Goal: Find specific page/section: Find specific page/section

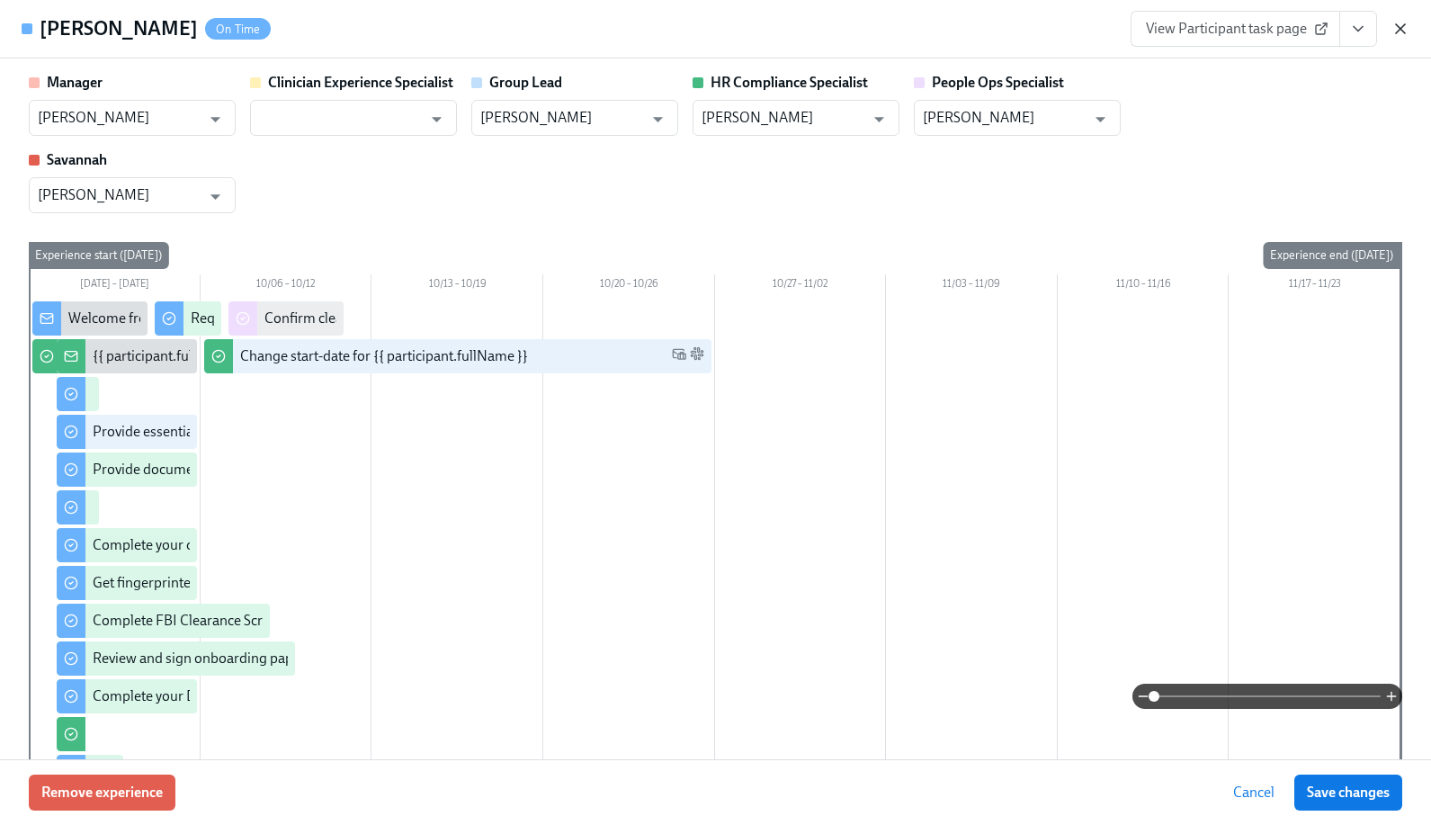
scroll to position [0, 20070]
click at [1399, 33] on icon "button" at bounding box center [1401, 29] width 18 height 18
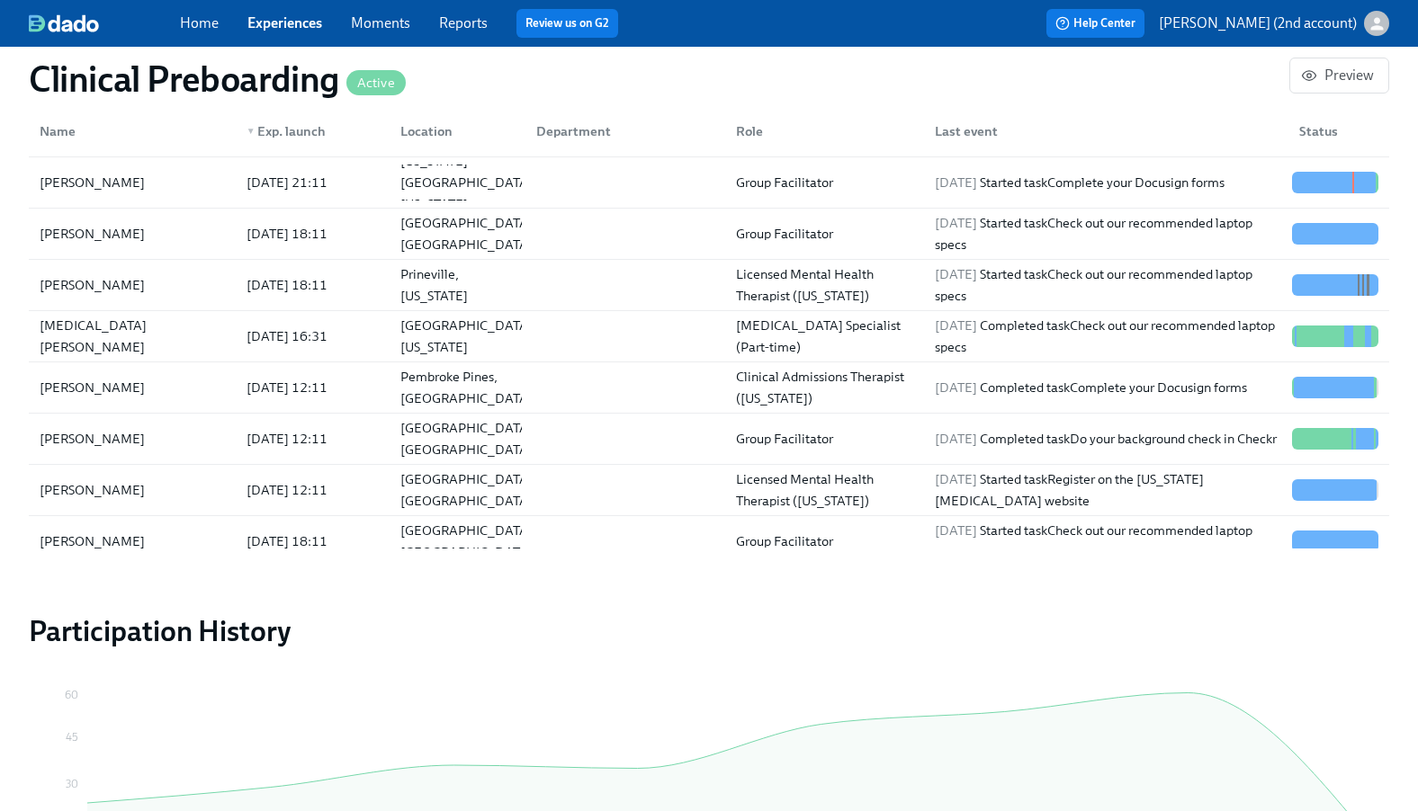
scroll to position [0, 22165]
click at [276, 20] on link "Experiences" at bounding box center [284, 22] width 75 height 17
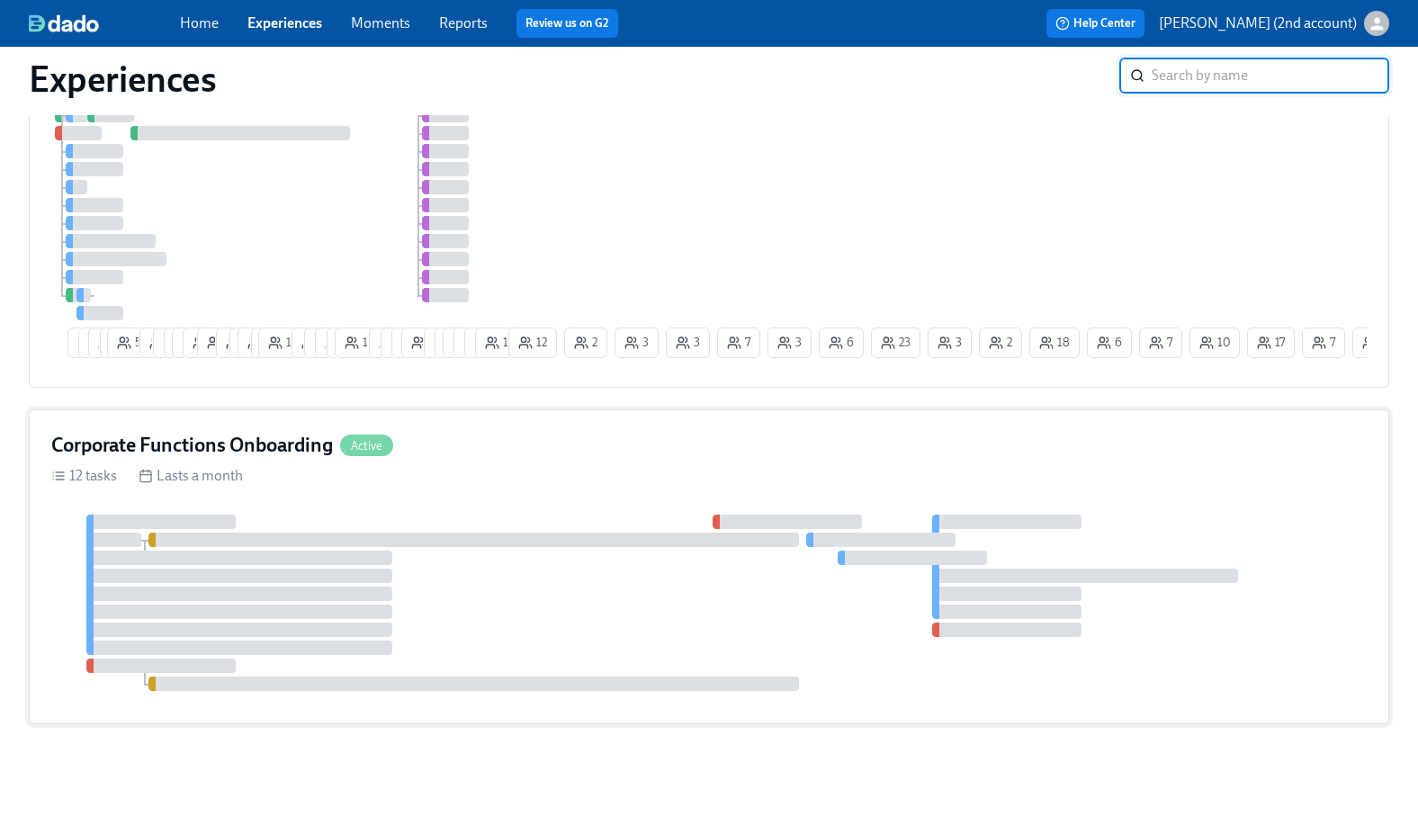
scroll to position [184, 0]
click at [490, 641] on div at bounding box center [708, 603] width 1315 height 176
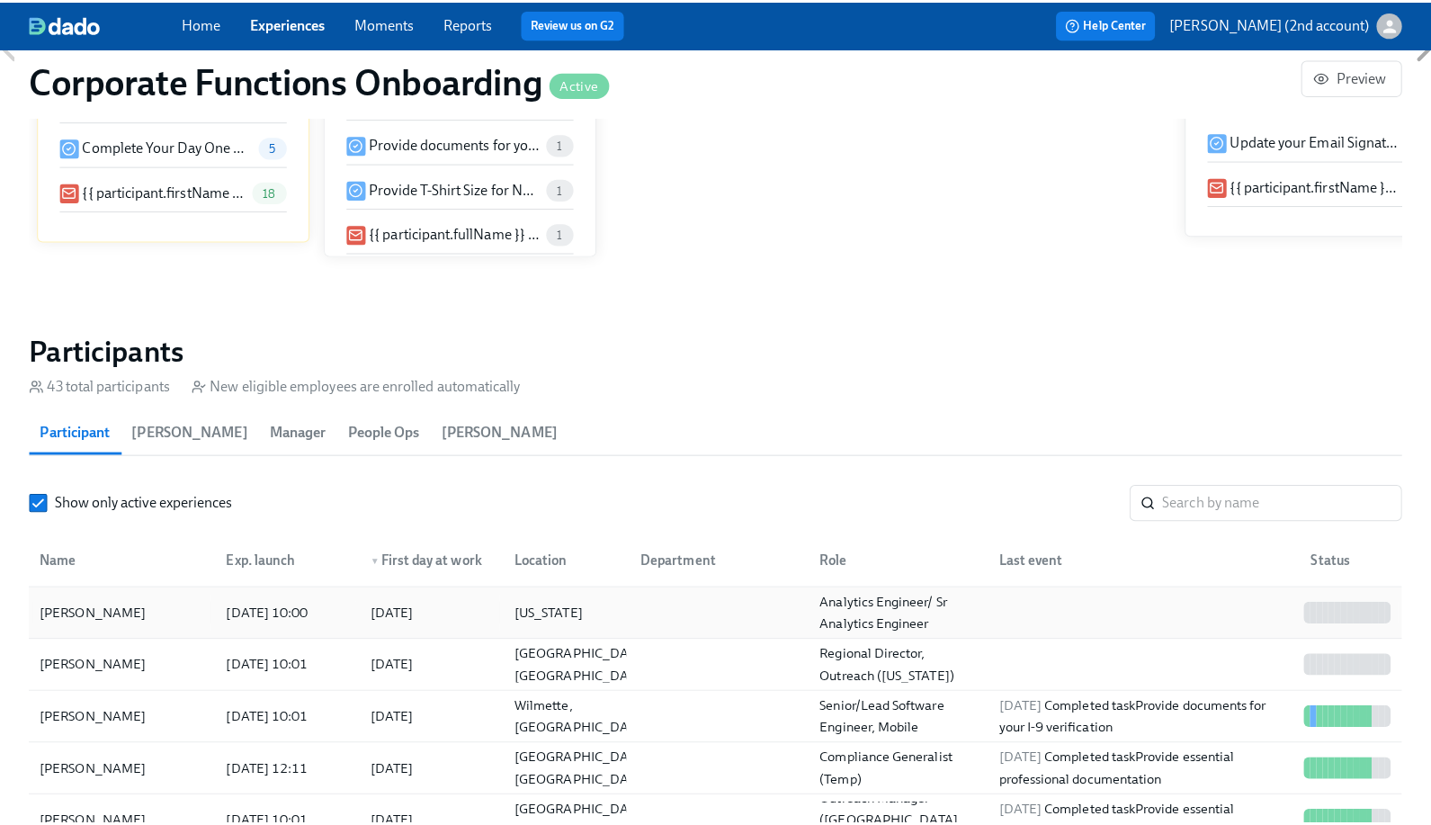
scroll to position [0, 7383]
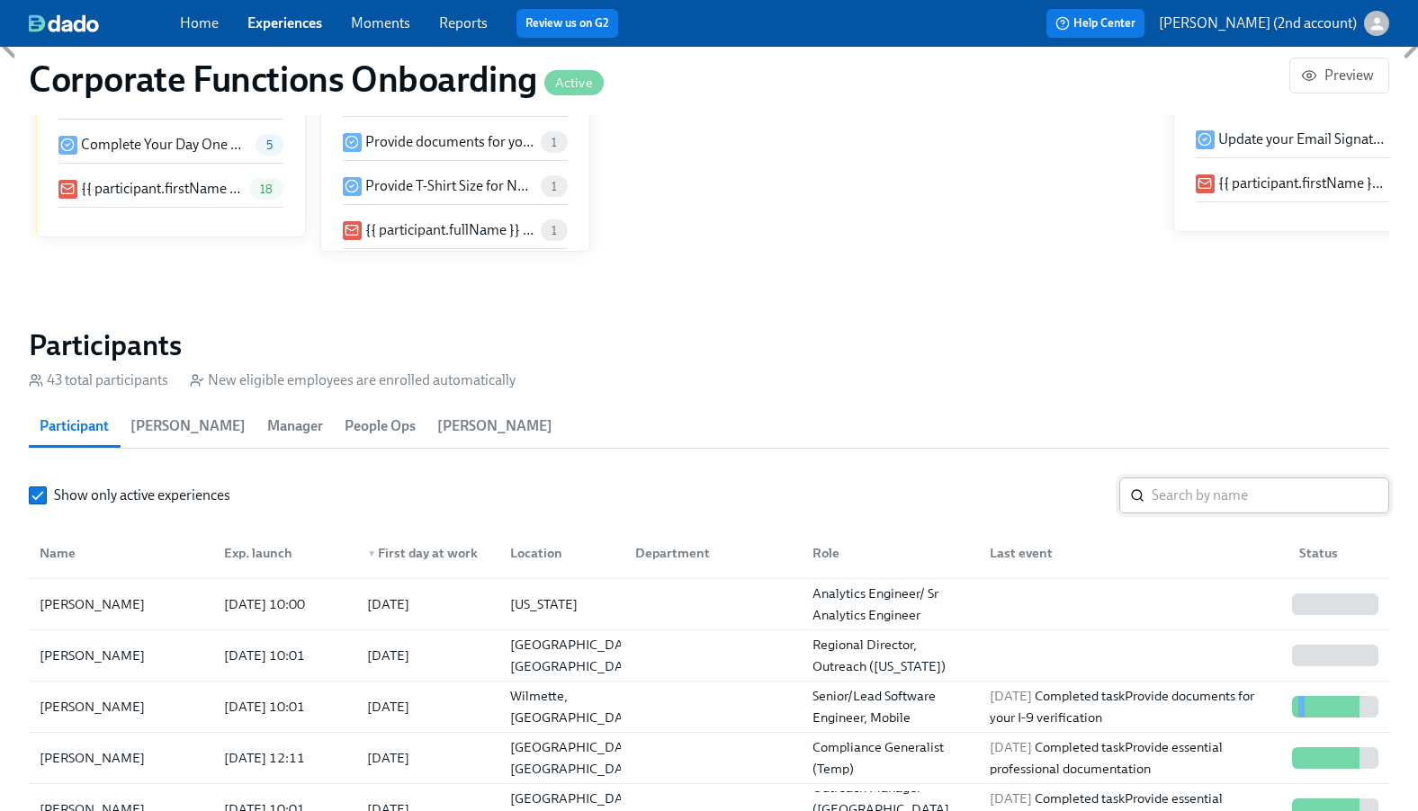
click at [1243, 499] on input "search" at bounding box center [1269, 496] width 237 height 36
paste input "[PERSON_NAME]"
type input "[PERSON_NAME]"
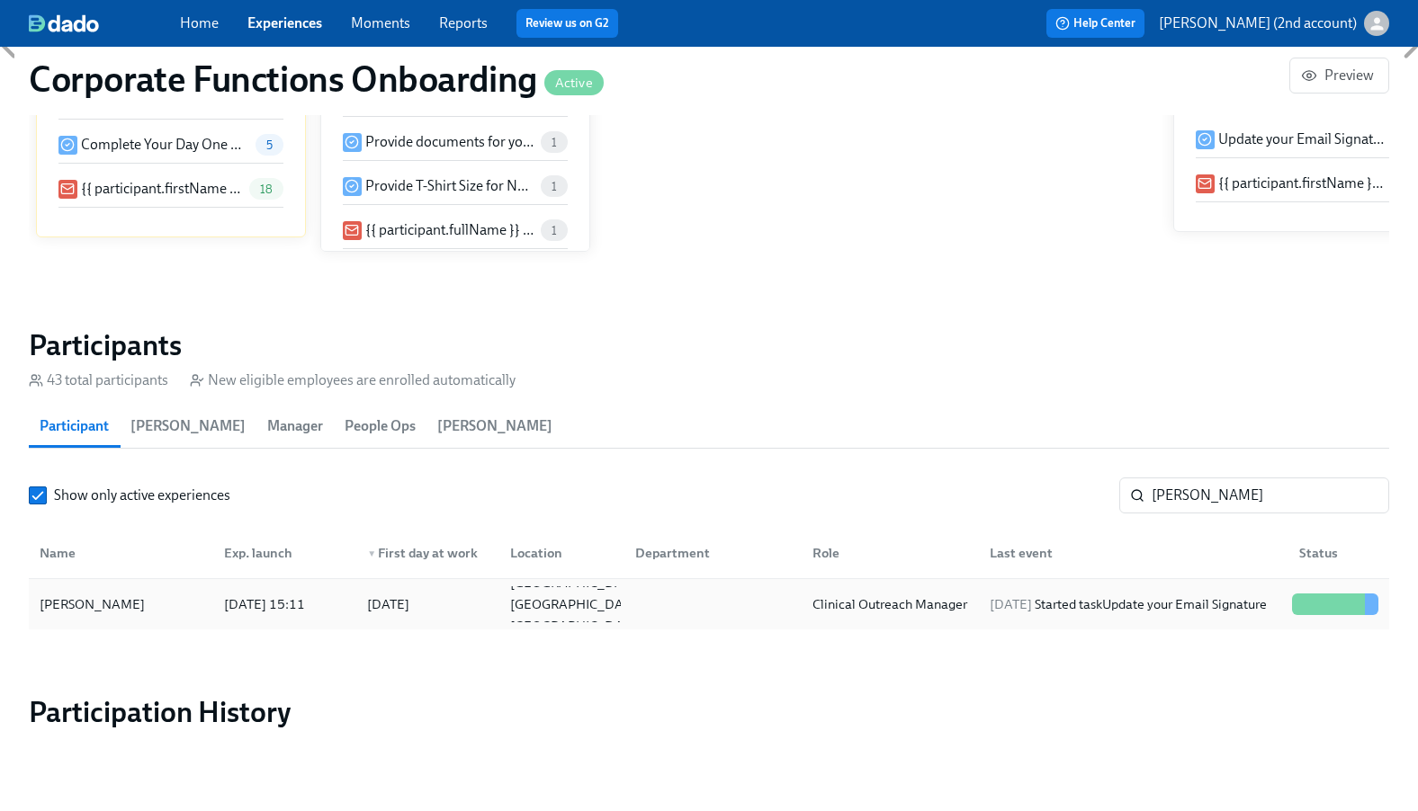
click at [1217, 579] on div "[PERSON_NAME] [DATE] 15:11 2025/10/06 [GEOGRAPHIC_DATA] [GEOGRAPHIC_DATA] [GEOG…" at bounding box center [709, 604] width 1360 height 50
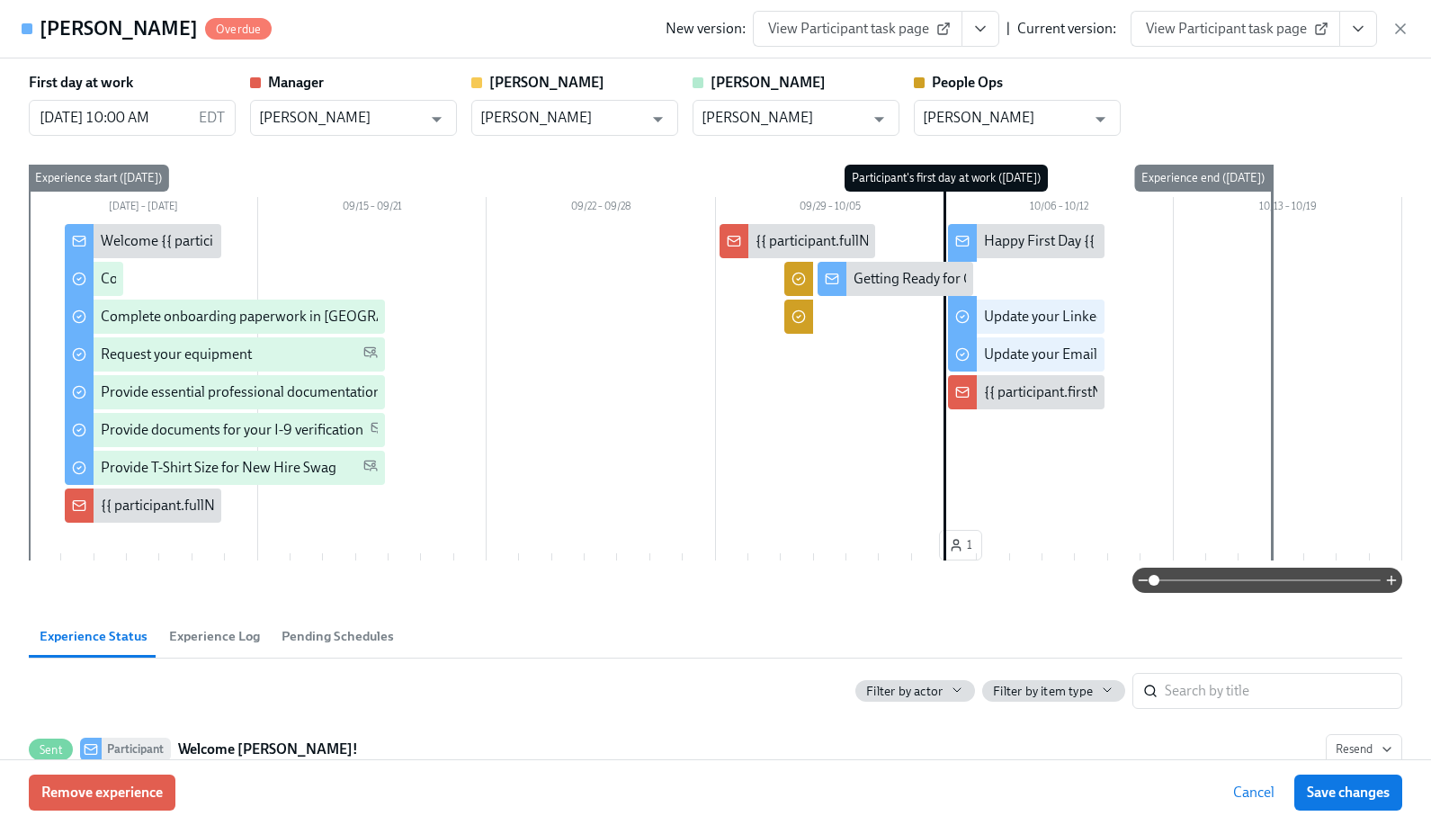
click at [1356, 29] on icon "View task page" at bounding box center [1358, 29] width 9 height 4
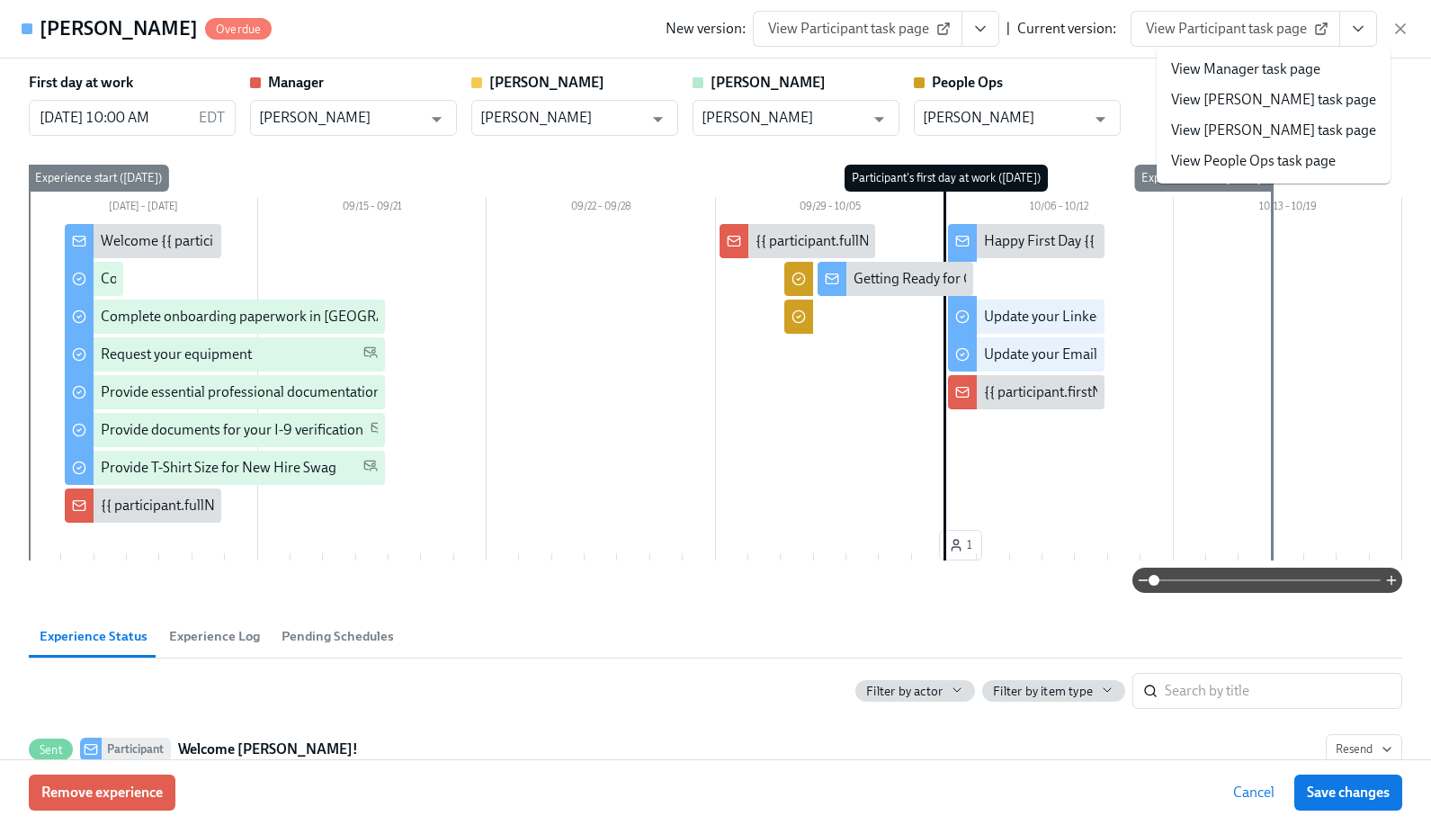
click at [1263, 148] on li "View People Ops task page" at bounding box center [1274, 161] width 234 height 31
click at [1271, 158] on link "View People Ops task page" at bounding box center [1253, 161] width 165 height 20
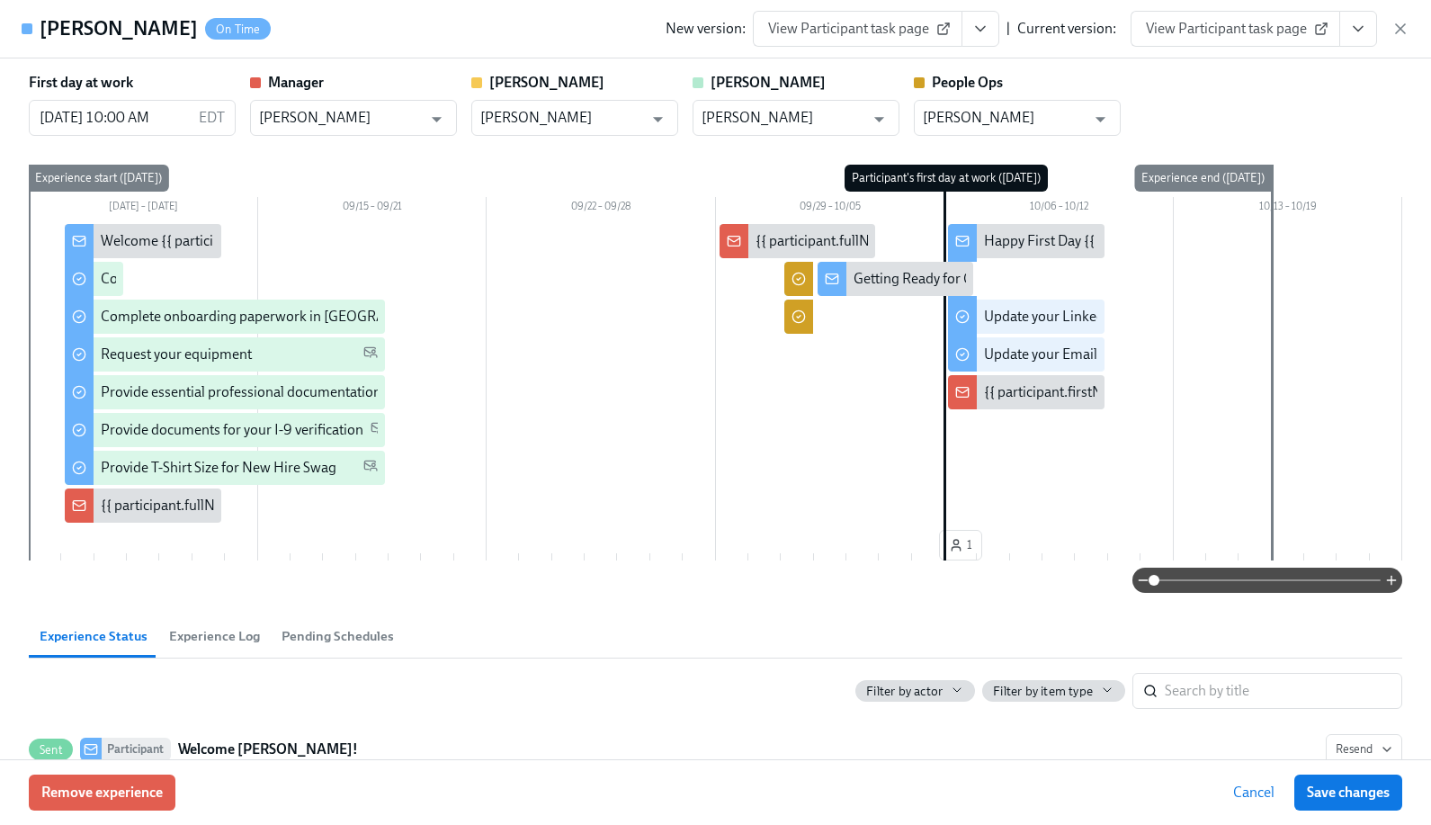
scroll to position [0, 10280]
